Goal: Navigation & Orientation: Find specific page/section

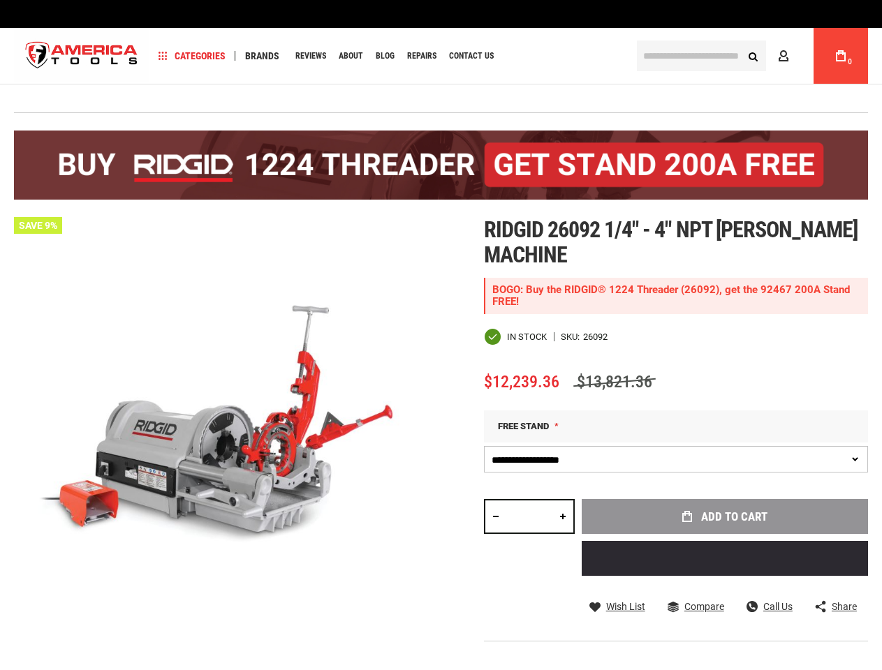
click at [440, 335] on img at bounding box center [227, 430] width 427 height 427
click at [192, 56] on span "Categories" at bounding box center [191, 56] width 67 height 10
click at [262, 56] on span "Brands" at bounding box center [262, 56] width 34 height 10
click at [616, 607] on span "Wish List" at bounding box center [625, 607] width 39 height 10
click at [695, 607] on span "Compare" at bounding box center [704, 607] width 40 height 10
